Goal: Navigation & Orientation: Find specific page/section

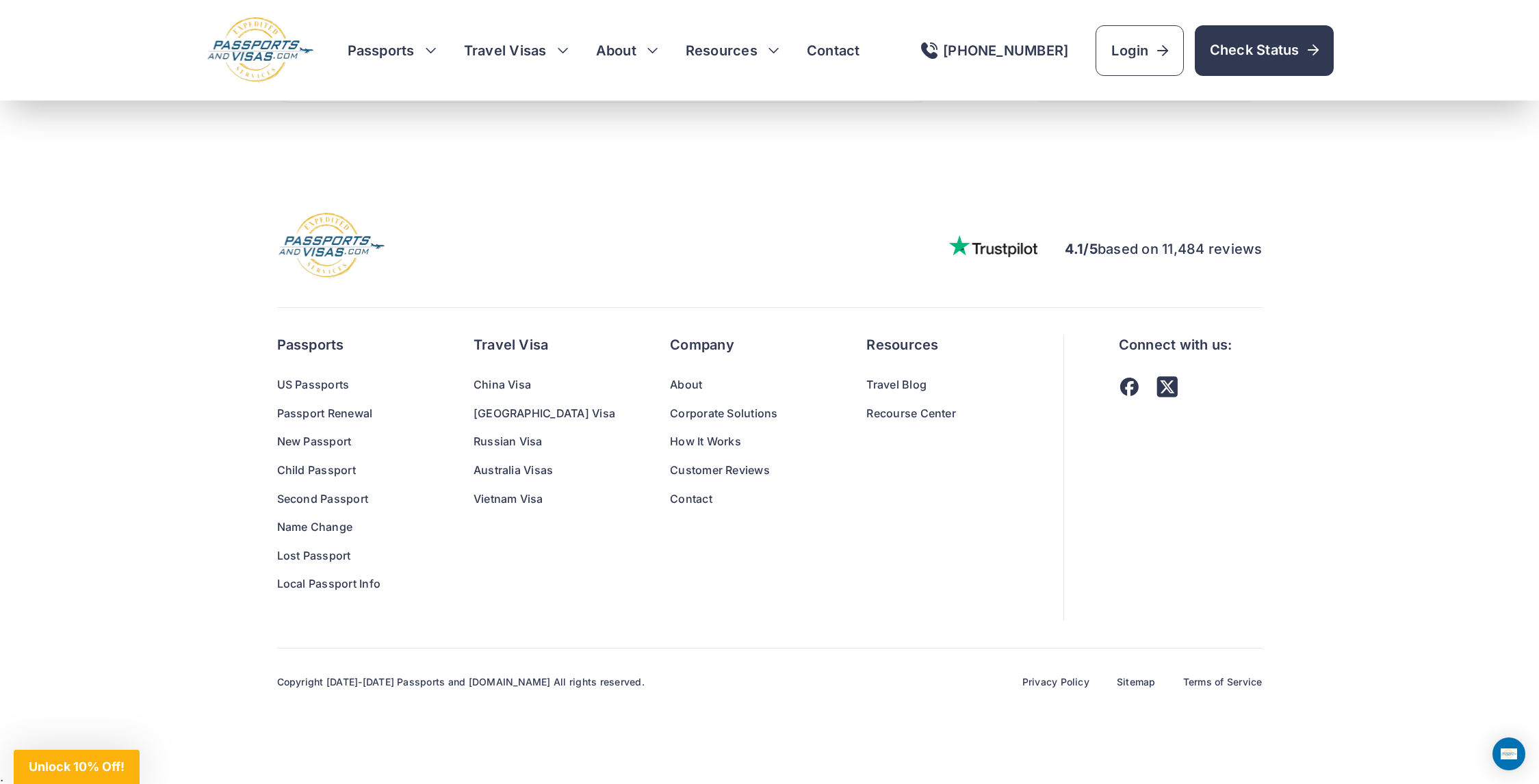
scroll to position [8837, 0]
click at [670, 492] on link "Contact" at bounding box center [741, 498] width 142 height 18
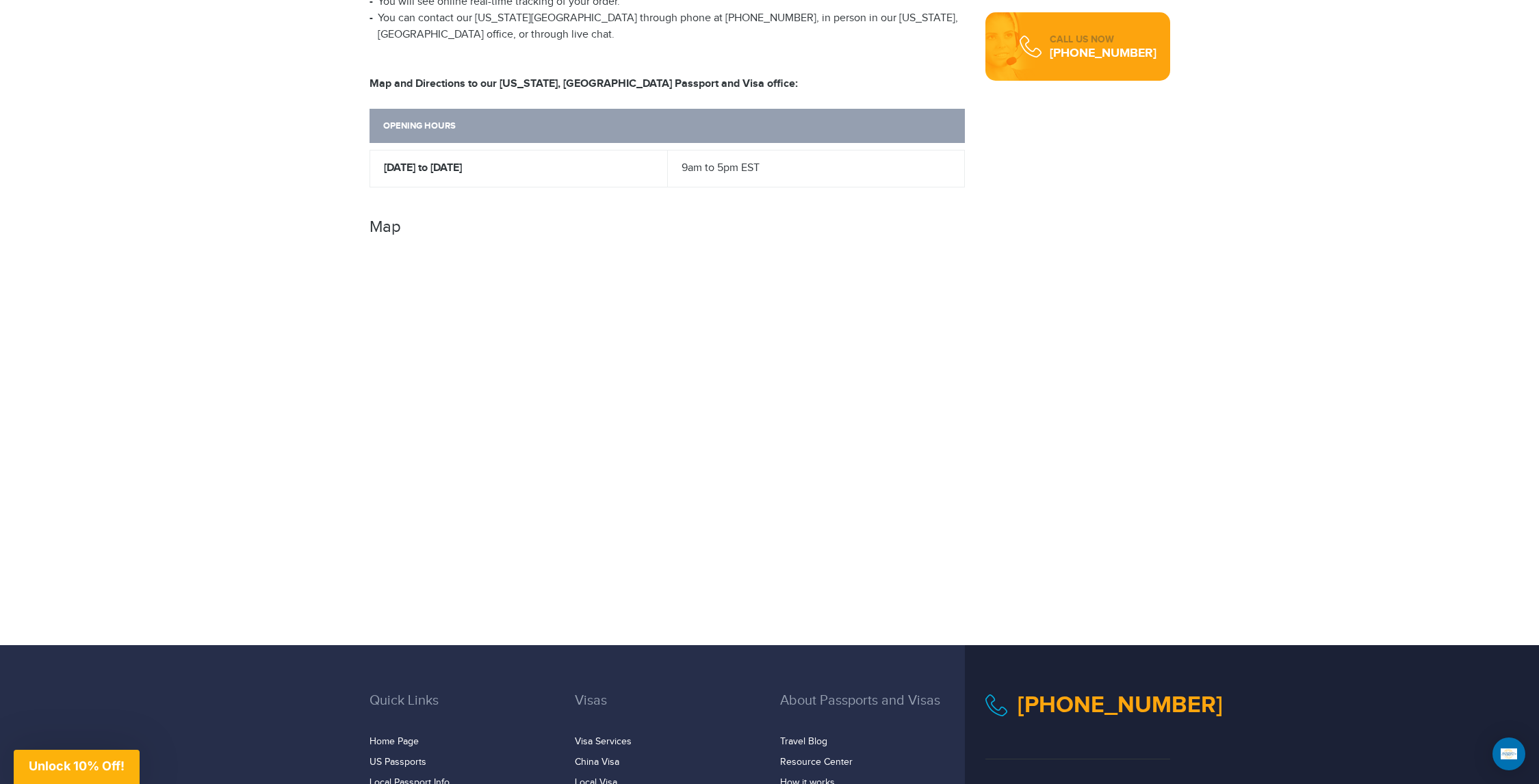
scroll to position [820, 0]
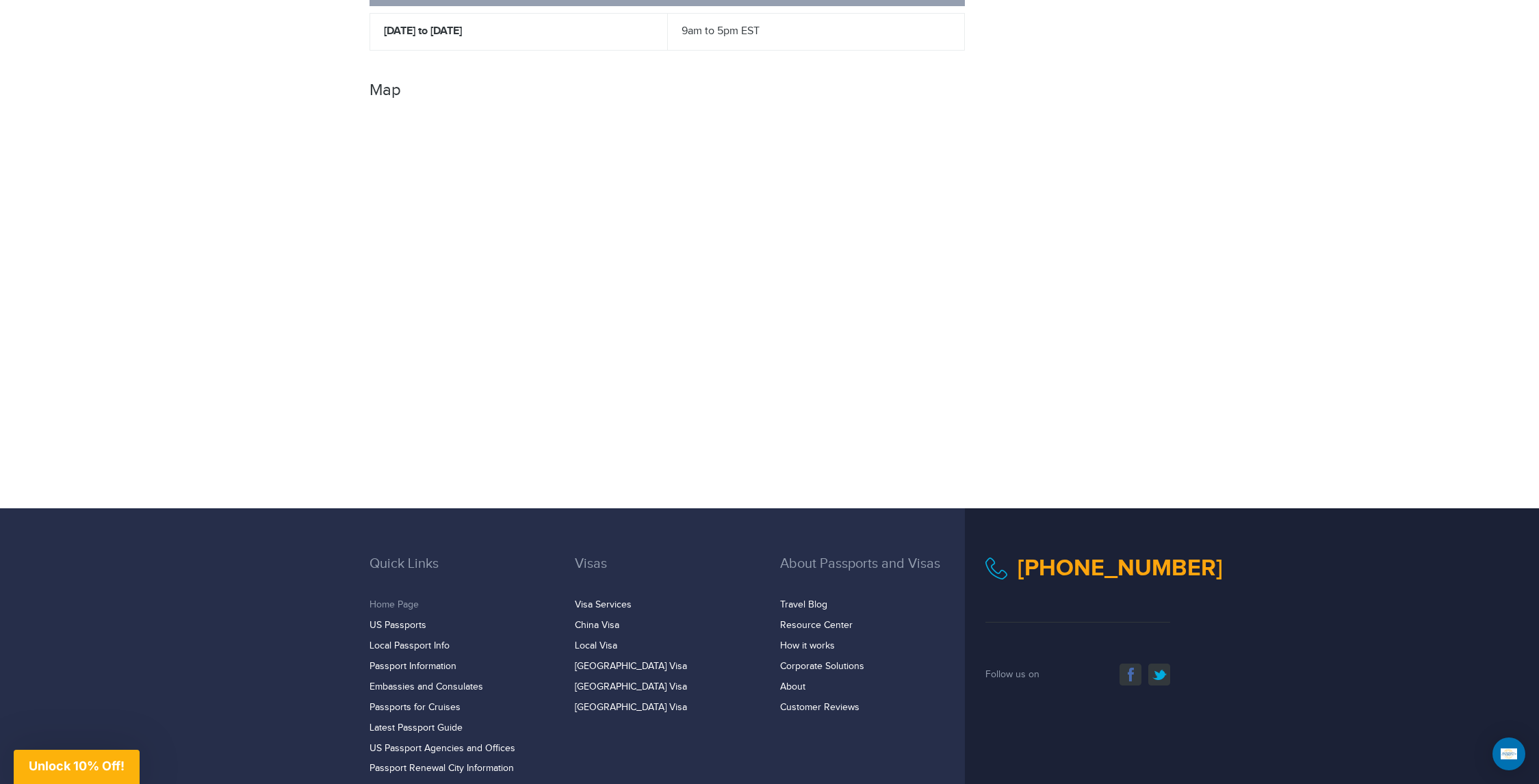
click at [377, 599] on link "Home Page" at bounding box center [394, 605] width 49 height 11
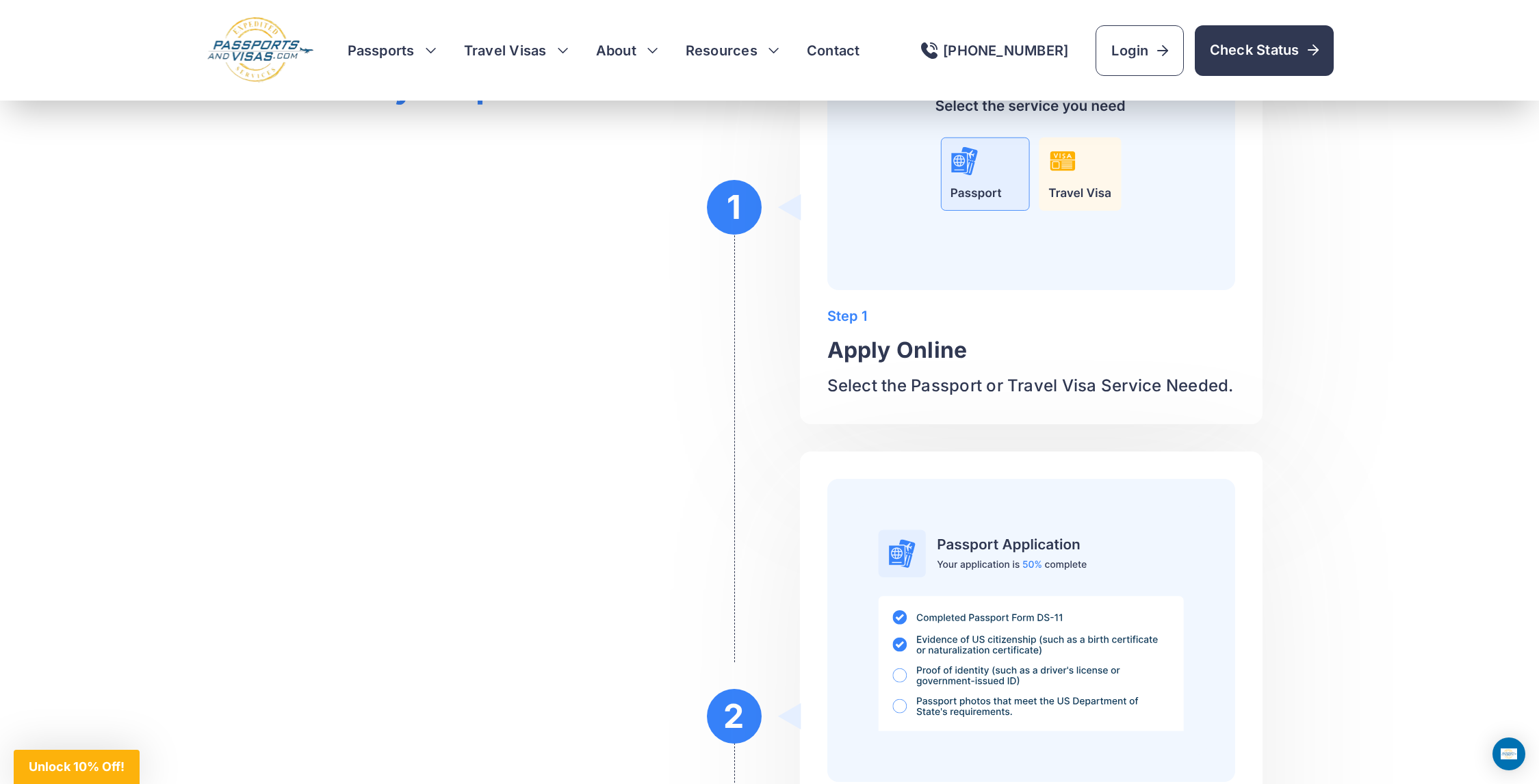
scroll to position [4856, 0]
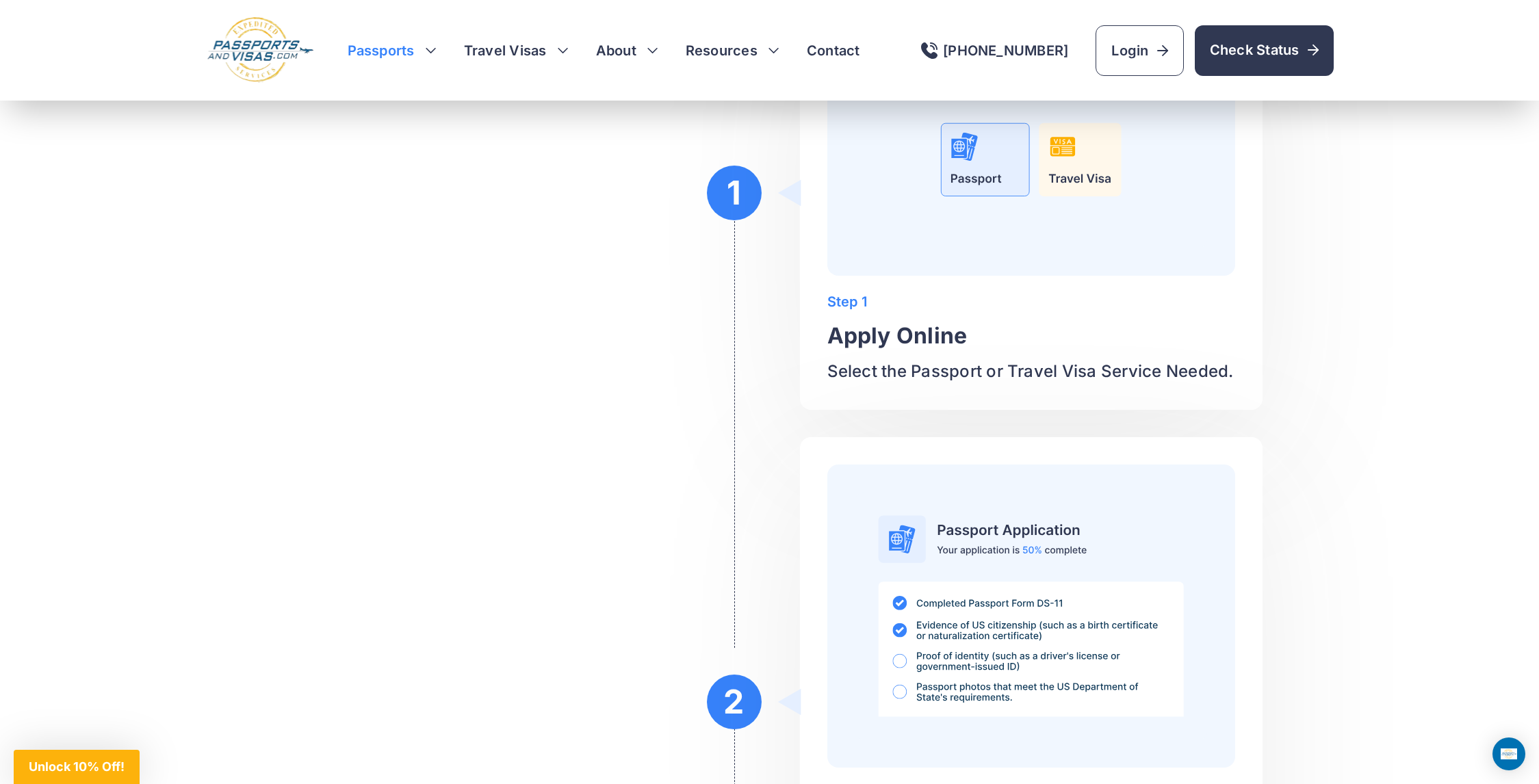
click at [421, 45] on h3 "Passports" at bounding box center [392, 50] width 89 height 20
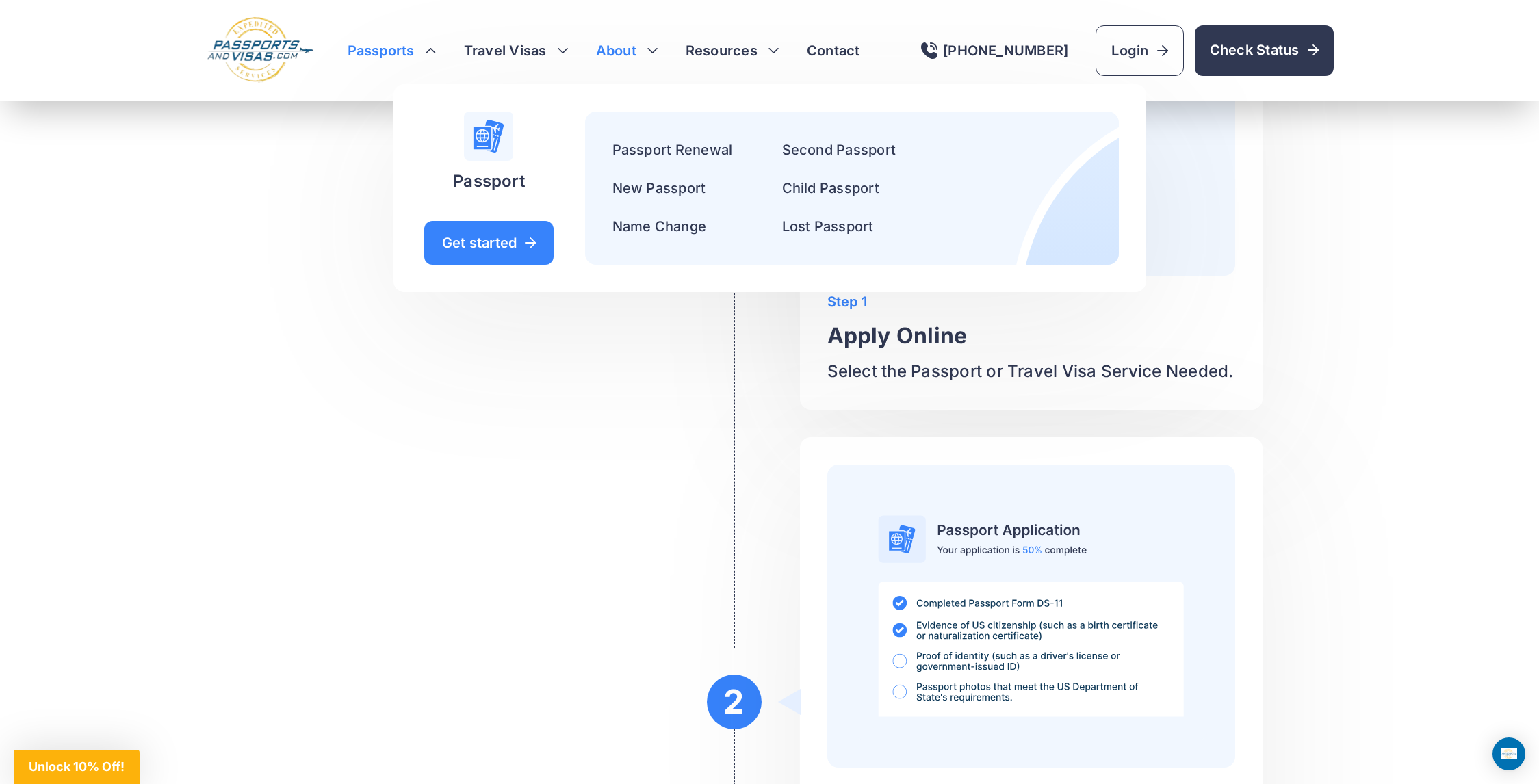
click at [653, 48] on h3 "About" at bounding box center [627, 50] width 62 height 20
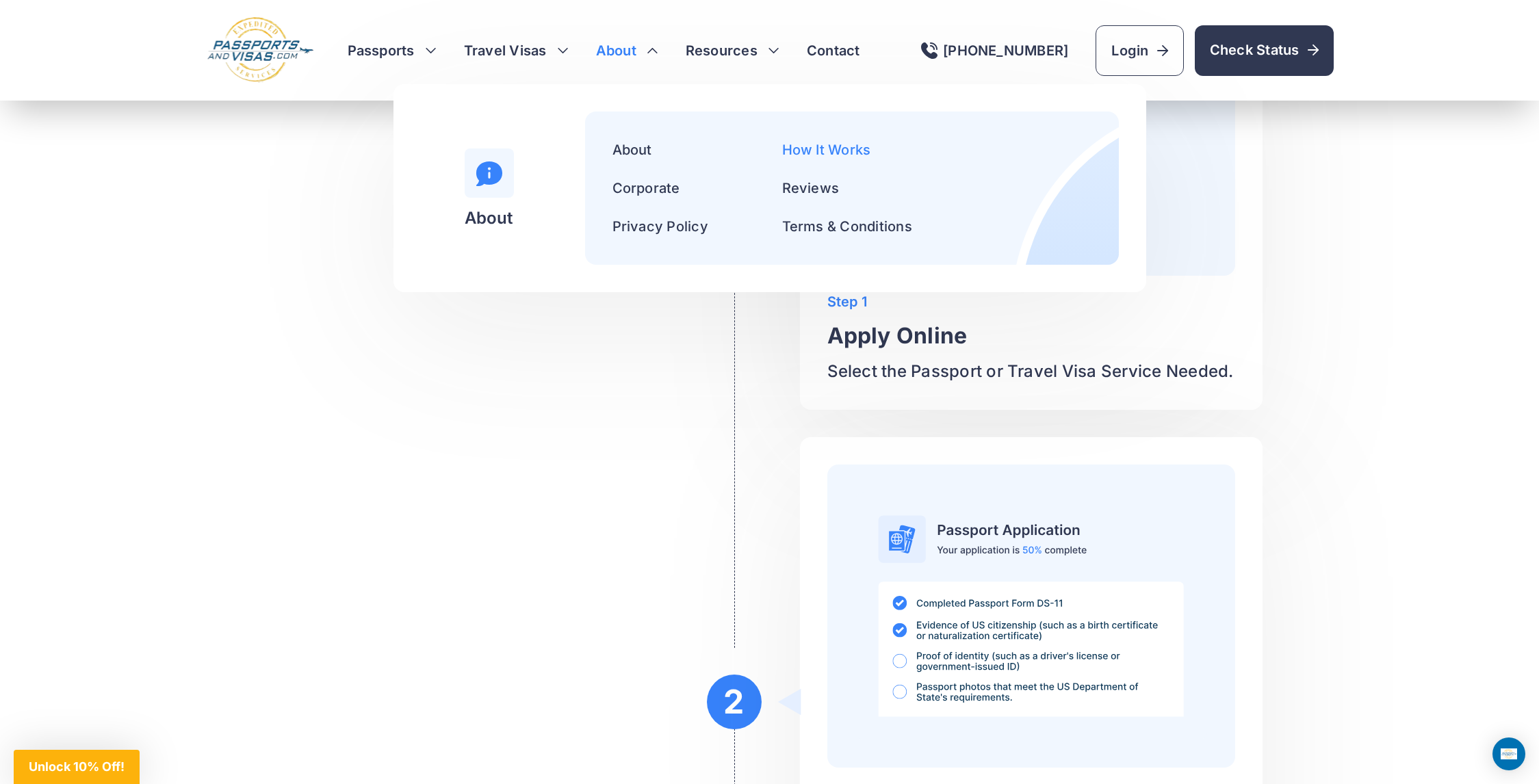
click at [825, 147] on link "How It Works" at bounding box center [826, 150] width 89 height 17
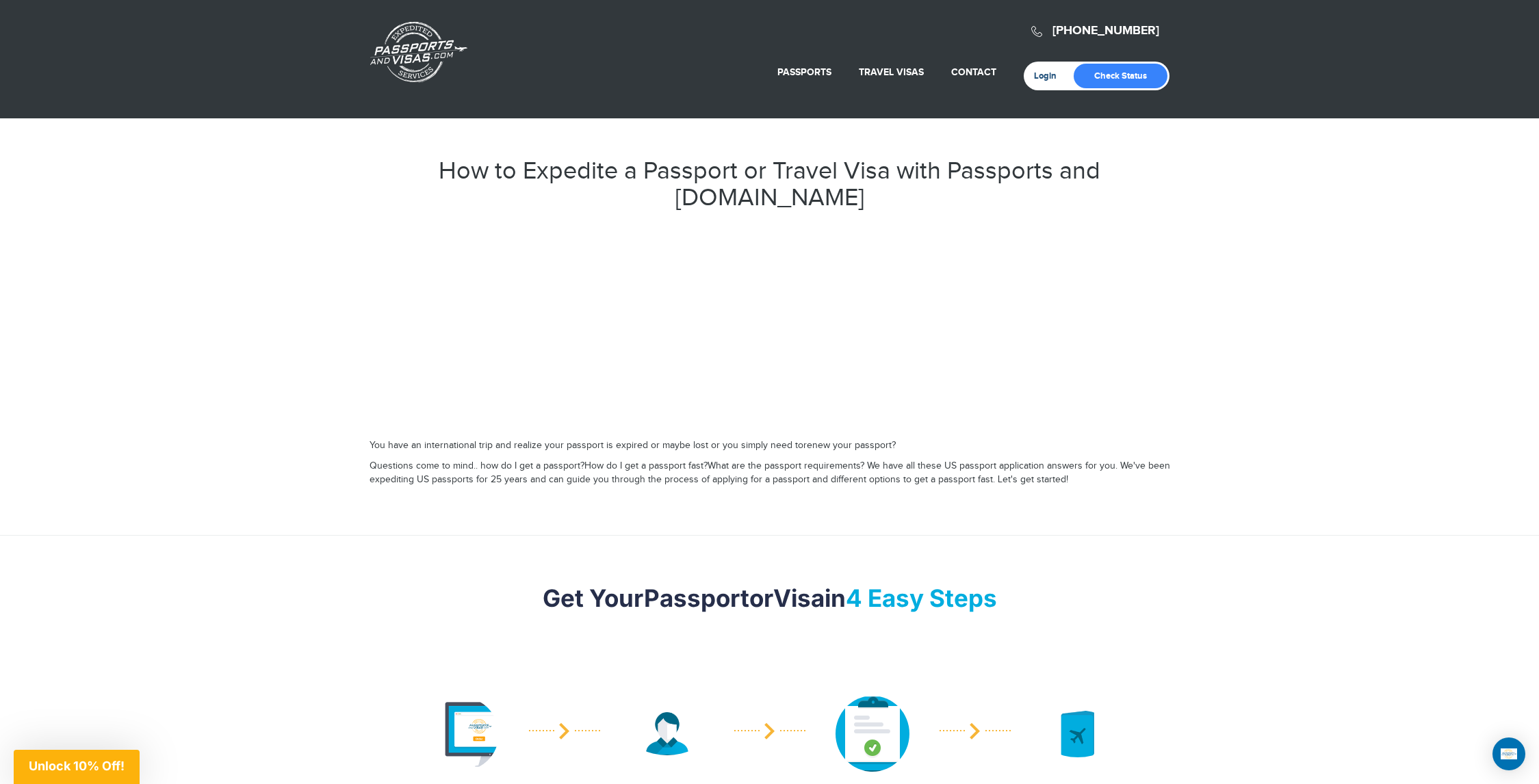
click at [1052, 75] on link "Login" at bounding box center [1050, 76] width 32 height 11
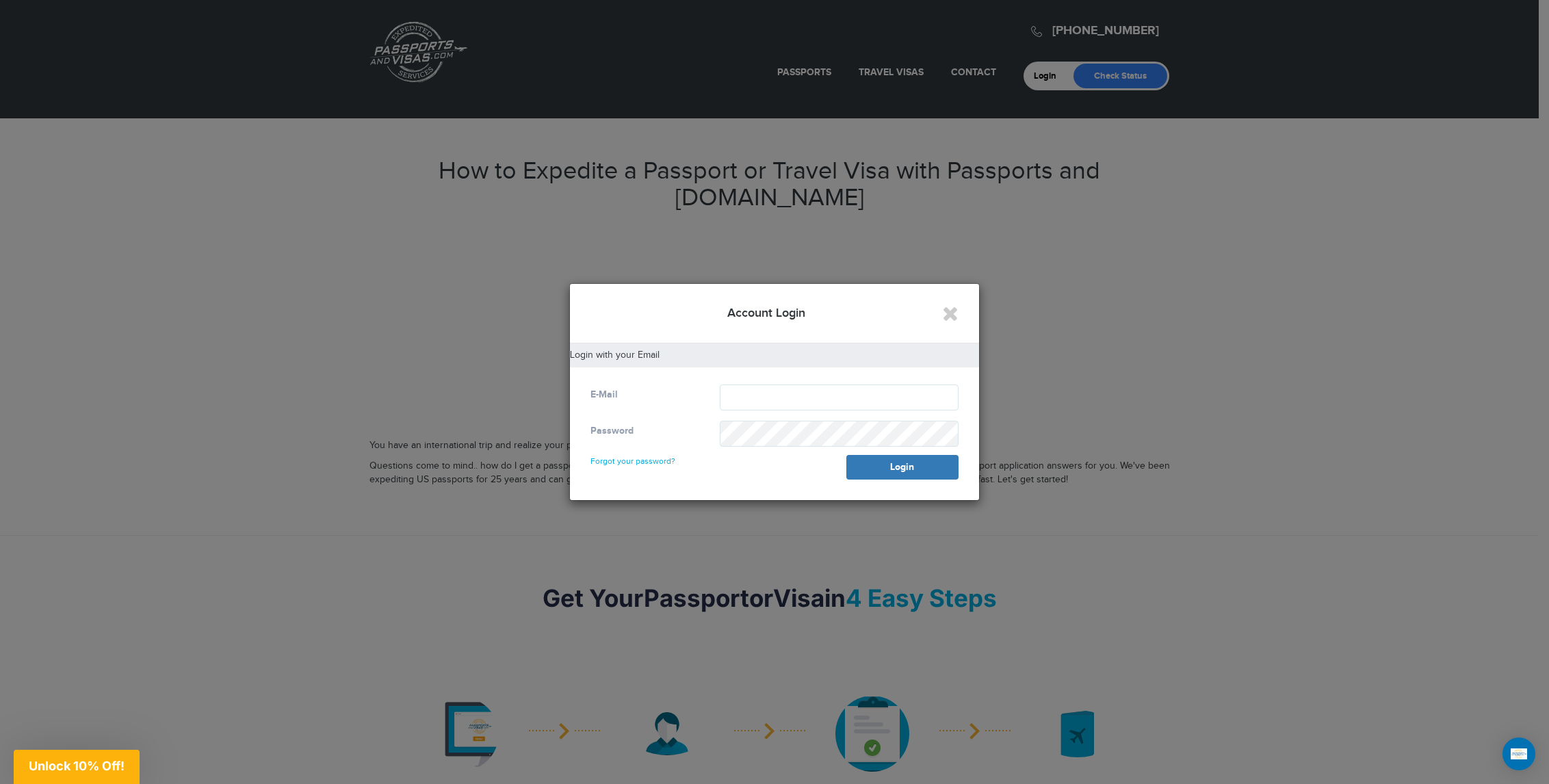
click at [940, 317] on h4 "Account Login" at bounding box center [774, 312] width 368 height 18
click at [954, 314] on icon "Close" at bounding box center [950, 313] width 17 height 21
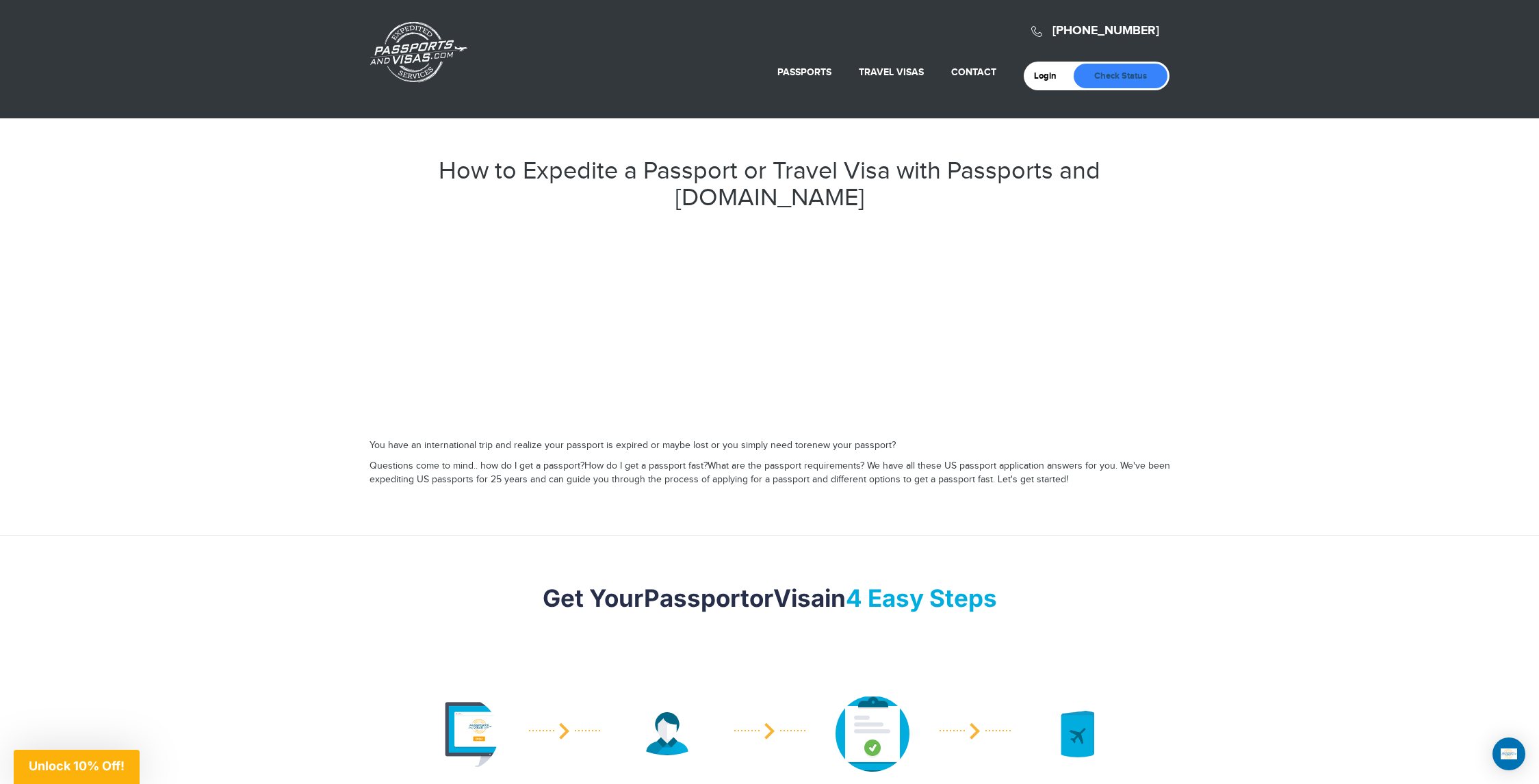
click at [1131, 77] on link "Check Status" at bounding box center [1120, 76] width 94 height 24
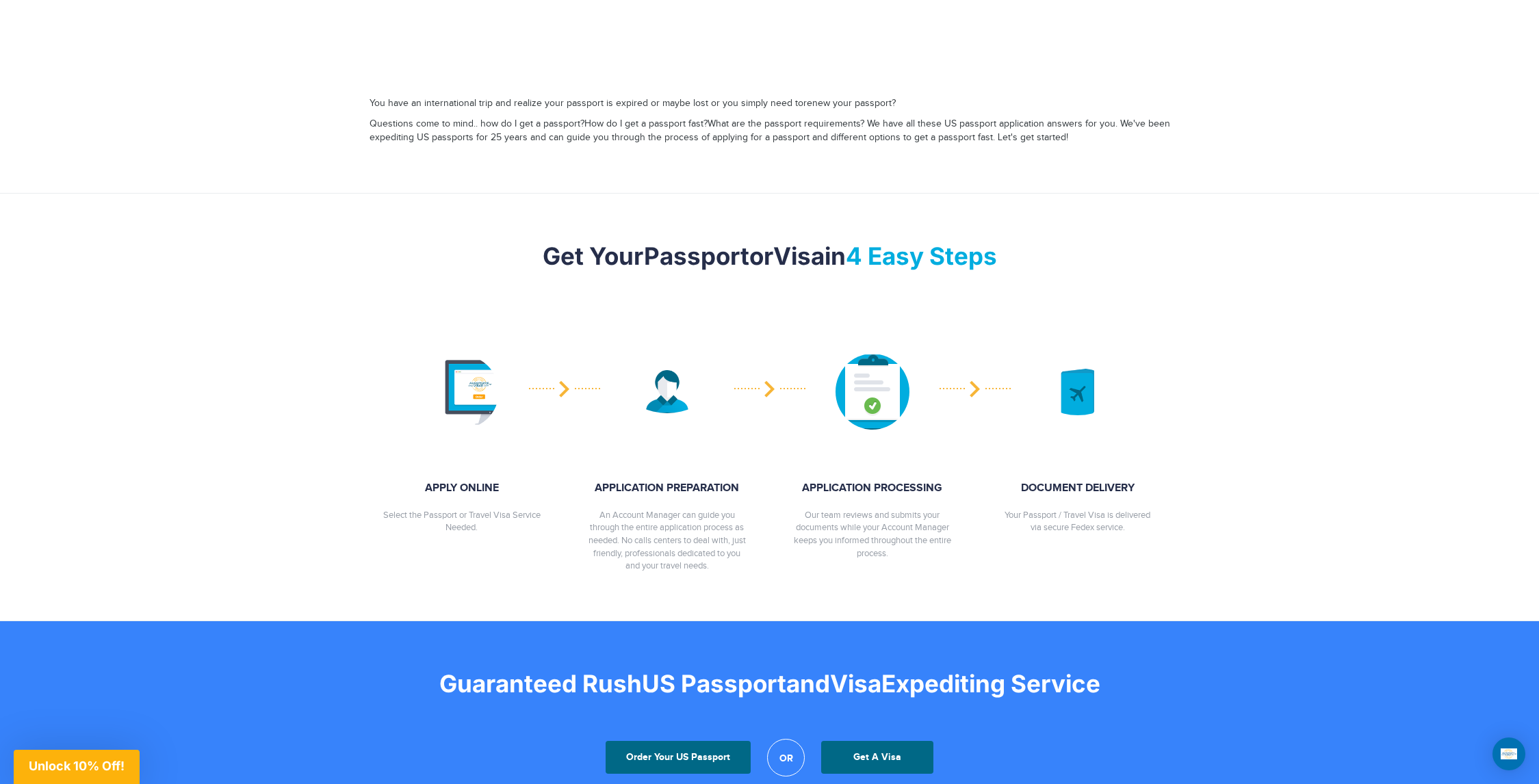
scroll to position [68, 0]
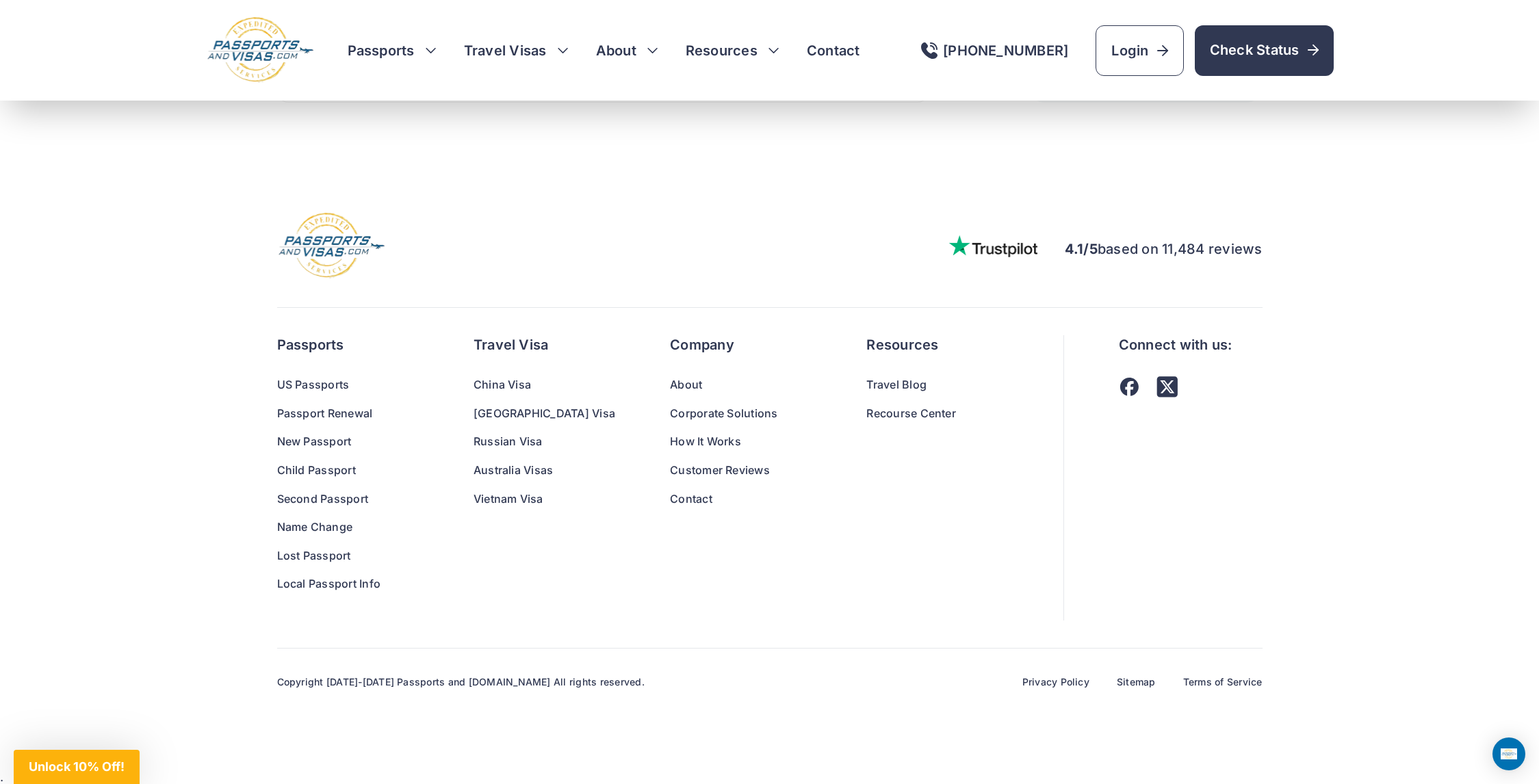
scroll to position [8837, 0]
click at [420, 48] on h3 "Passports" at bounding box center [392, 50] width 89 height 20
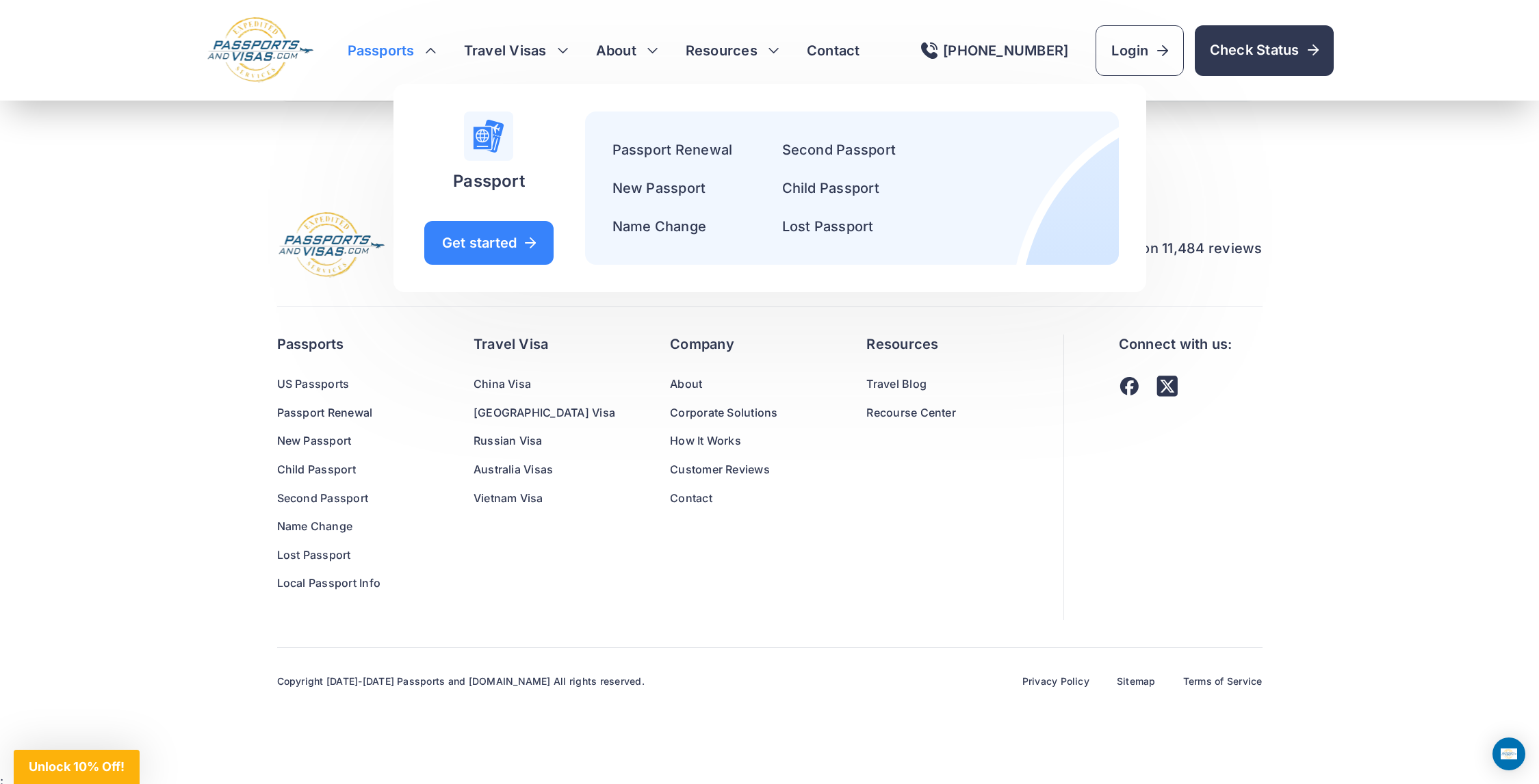
click at [1459, 232] on footer "4.1/5 based on 11,484 reviews Passports US Passports Passport Renewal New Passp…" at bounding box center [770, 492] width 1539 height 561
